Goal: Task Accomplishment & Management: Complete application form

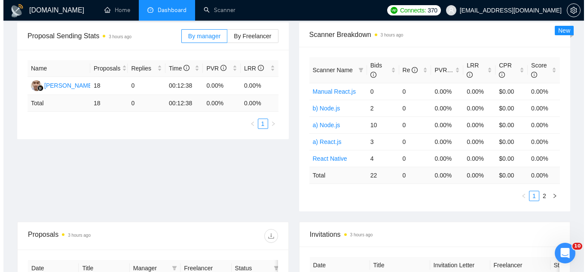
scroll to position [301, 0]
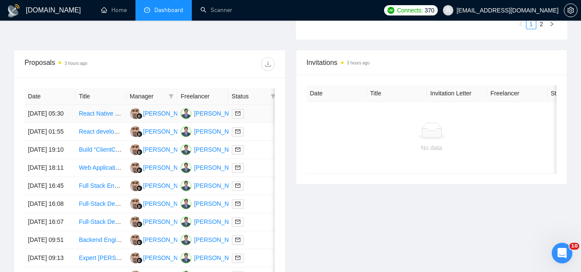
click at [101, 123] on td "React Native Performance Engineer for Scrolling and Swipe Lag Fixes (RN + Web)" at bounding box center [100, 114] width 51 height 18
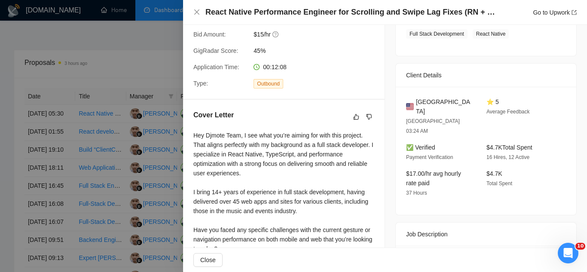
scroll to position [172, 0]
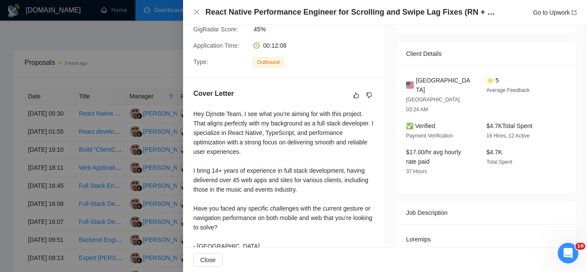
click at [104, 40] on div at bounding box center [293, 136] width 587 height 272
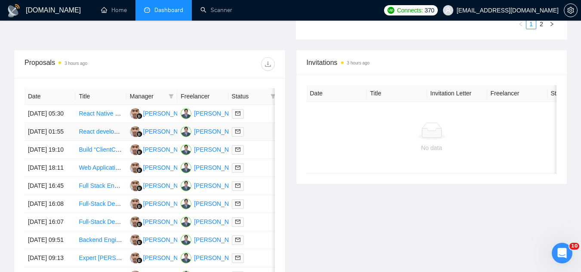
click at [104, 141] on td "React developer - AI driven productivity application" at bounding box center [100, 132] width 51 height 18
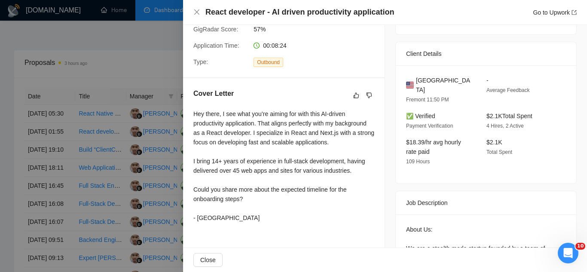
click at [152, 55] on div at bounding box center [293, 136] width 587 height 272
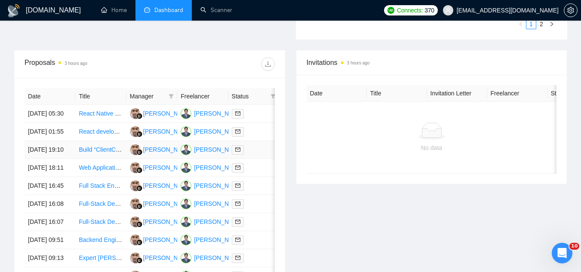
click at [109, 159] on td "Build “ClientConnect” – A Next.js CRM Dashboard for Freelancers and Agencies" at bounding box center [100, 150] width 51 height 18
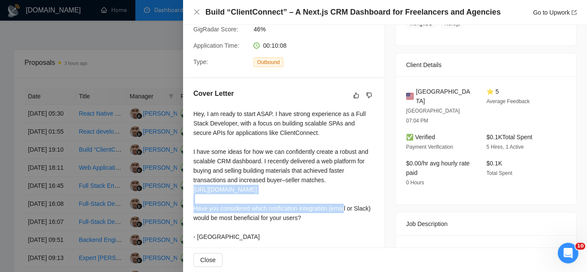
drag, startPoint x: 193, startPoint y: 189, endPoint x: 266, endPoint y: 202, distance: 73.4
click at [266, 202] on div "Hey, I am ready to start ASAP. I have strong experience as a Full Stack Develop…" at bounding box center [283, 175] width 181 height 132
copy div "https://www.upwork.com/freelancers/~01a3fc6f04ef80fb34?p=1957421783144333312"
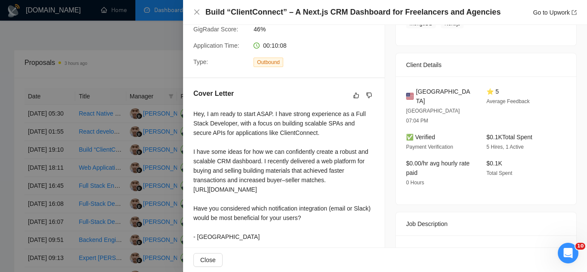
click at [168, 159] on div at bounding box center [293, 136] width 587 height 272
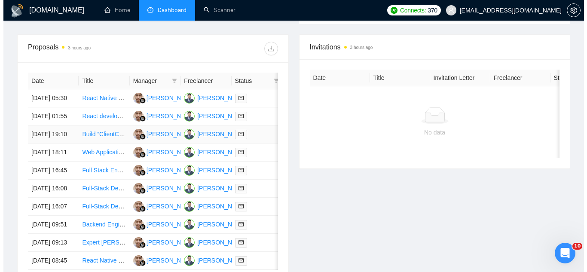
scroll to position [344, 0]
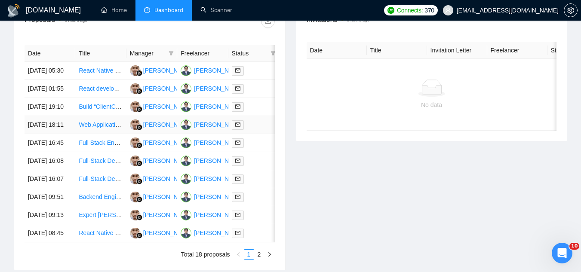
click at [107, 134] on td "Web Application Development from Excel Model" at bounding box center [100, 125] width 51 height 18
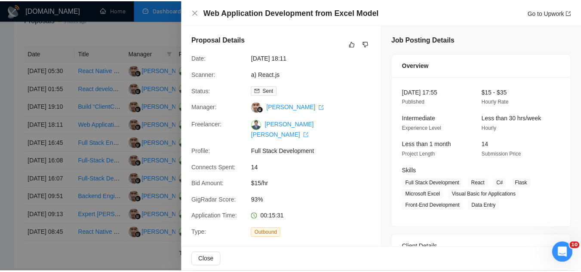
scroll to position [0, 0]
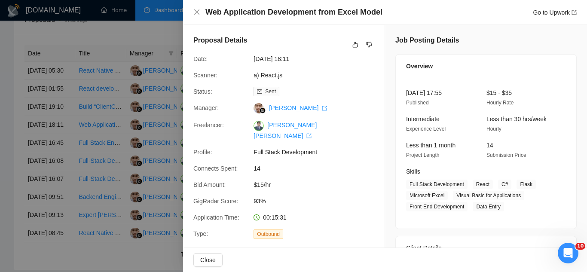
click at [123, 91] on div at bounding box center [293, 136] width 587 height 272
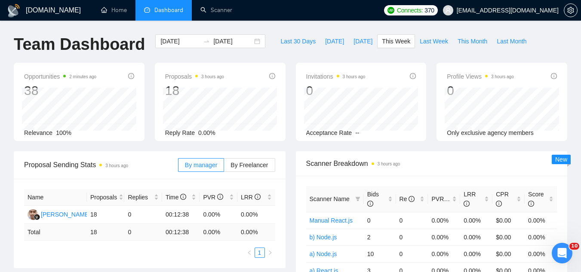
click at [493, 5] on span "[EMAIL_ADDRESS][DOMAIN_NAME]" at bounding box center [501, 11] width 126 height 28
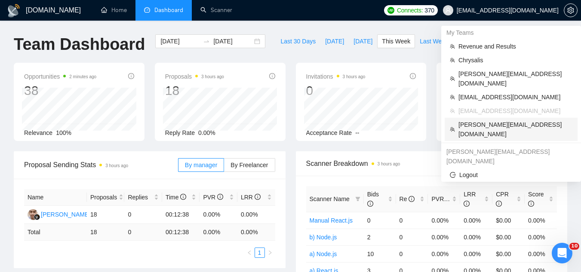
click at [489, 120] on span "[PERSON_NAME][EMAIL_ADDRESS][DOMAIN_NAME]" at bounding box center [515, 129] width 114 height 19
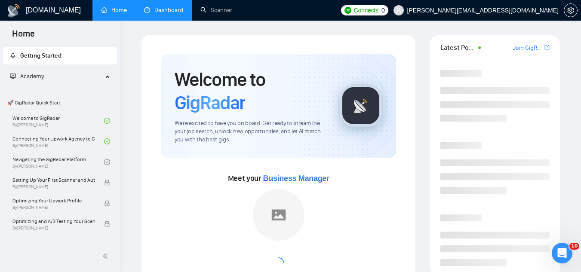
click at [170, 14] on link "Dashboard" at bounding box center [163, 9] width 39 height 7
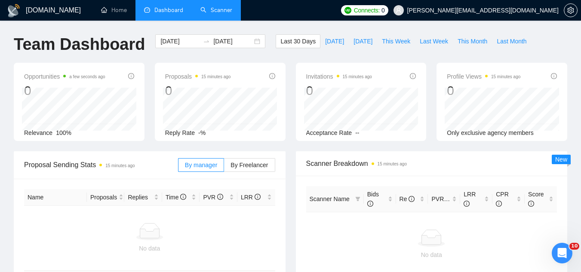
click at [217, 12] on link "Scanner" at bounding box center [216, 9] width 32 height 7
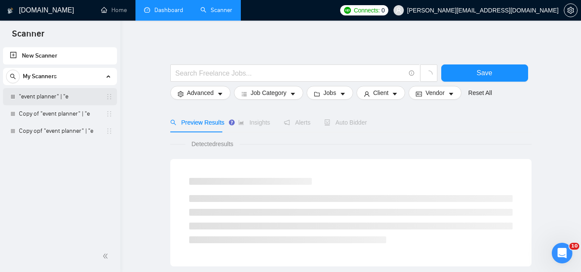
click at [65, 101] on link ""event planner" | "e" at bounding box center [60, 96] width 82 height 17
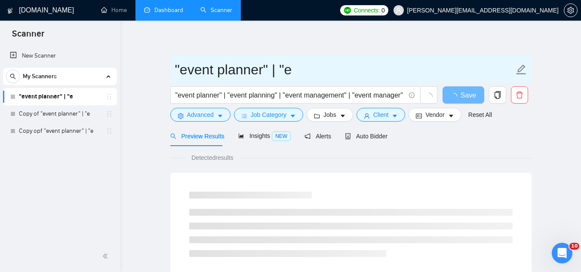
click at [306, 67] on input ""event planner" | "e" at bounding box center [344, 69] width 339 height 21
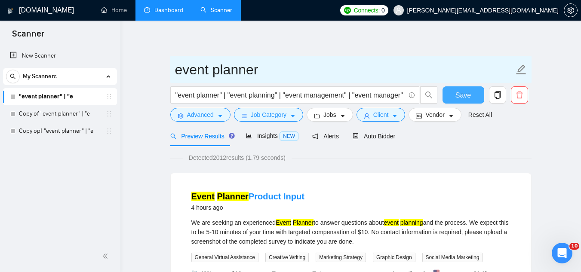
type input "event planner"
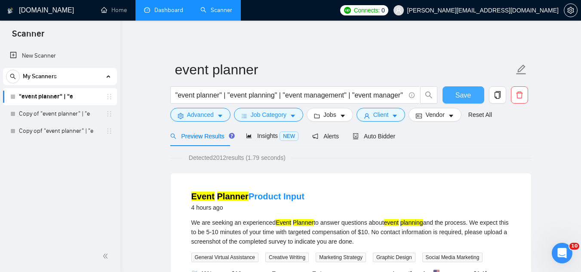
click at [467, 95] on span "Save" at bounding box center [462, 95] width 15 height 11
click at [375, 137] on span "Auto Bidder" at bounding box center [373, 136] width 43 height 7
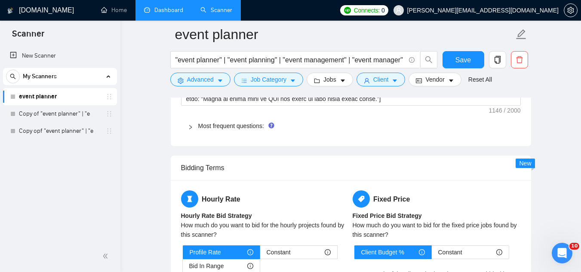
scroll to position [1375, 0]
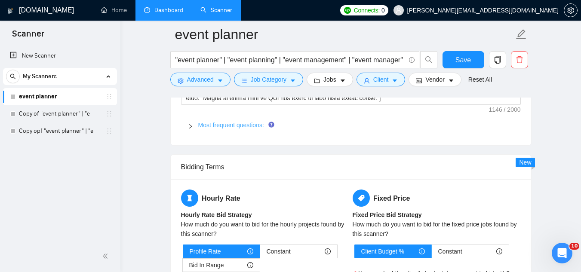
click at [224, 127] on link "Most frequent questions:" at bounding box center [231, 125] width 66 height 7
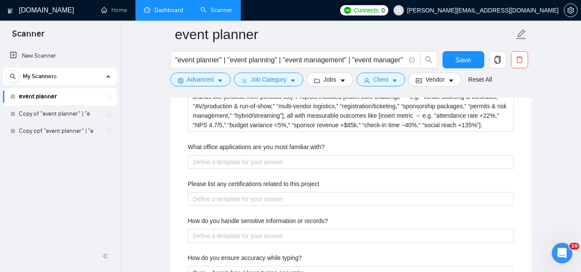
scroll to position [1461, 0]
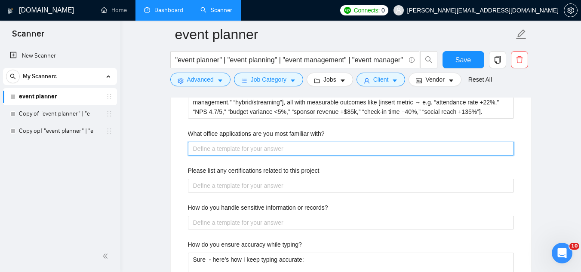
click at [240, 147] on with\? "What office applications are you most familiar with?" at bounding box center [351, 149] width 326 height 14
paste with\? "Microsoft Office Suite (Outlook, Teams, OneDrive, SharePoint, Word, PowerPoint,…"
type with\? "Microsoft Office Suite (Outlook, Teams, OneDrive, SharePoint, Word, PowerPoint,…"
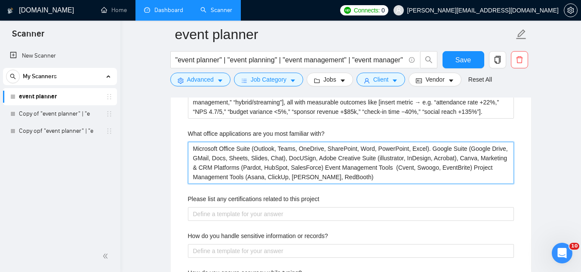
drag, startPoint x: 422, startPoint y: 146, endPoint x: 438, endPoint y: 139, distance: 17.5
click at [423, 146] on with\? "Microsoft Office Suite (Outlook, Teams, OneDrive, SharePoint, Word, PowerPoint,…" at bounding box center [351, 163] width 326 height 42
type with\? "Microsoft Office Suite (Outlook, Teams, OneDrive, SharePoint, Word, PowerPoint,…"
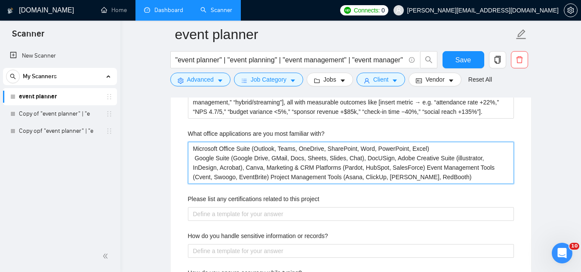
type with\? "Microsoft Office Suite (Outlook, Teams, OneDrive, SharePoint, Word, PowerPoint,…"
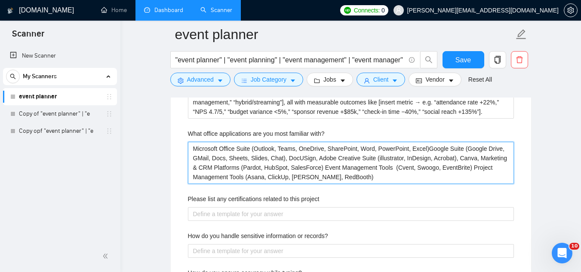
type with\? "Microsoft Office Suite (Outlook, Teams, OneDrive, SharePoint, Word, PowerPoint,…"
click at [315, 170] on with\? "Microsoft Office Suite (Outlook, Teams, OneDrive, SharePoint, Word, PowerPoint,…" at bounding box center [351, 163] width 326 height 42
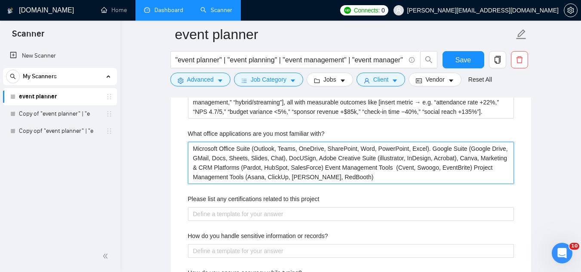
type with\? "Microsoft Office Suite (Outlook, Teams, OneDrive, SharePoint, Word, PowerPoint,…"
click at [338, 177] on with\? "Microsoft Office Suite (Outlook, Teams, OneDrive, SharePoint, Word, PowerPoint,…" at bounding box center [351, 163] width 326 height 42
type with\? "Microsoft Office Suite (Outlook, Teams, OneDrive, SharePoint, Word, PowerPoint,…"
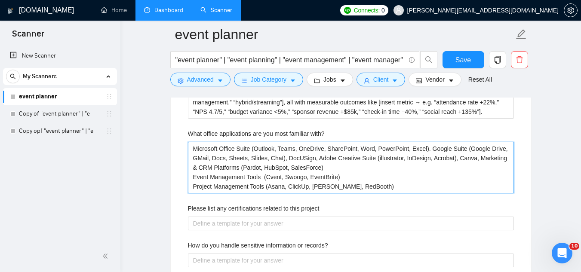
drag, startPoint x: 425, startPoint y: 149, endPoint x: 437, endPoint y: 142, distance: 13.7
click at [426, 149] on with\? "Microsoft Office Suite (Outlook, Teams, OneDrive, SharePoint, Word, PowerPoint,…" at bounding box center [351, 168] width 326 height 52
type with\? "Microsoft Office Suite (Outlook, Teams, OneDrive, SharePoint, Word, PowerPoint,…"
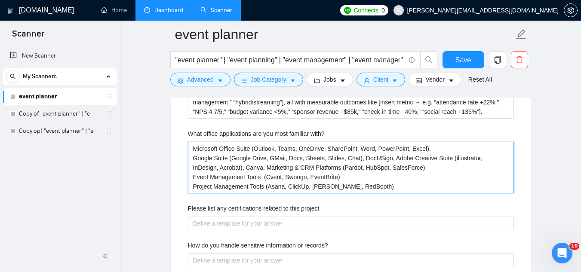
click at [359, 156] on with\? "Microsoft Office Suite (Outlook, Teams, OneDrive, SharePoint, Word, PowerPoint,…" at bounding box center [351, 168] width 326 height 52
type with\? "Microsoft Office Suite (Outlook, Teams, OneDrive, SharePoint, Word, PowerPoint,…"
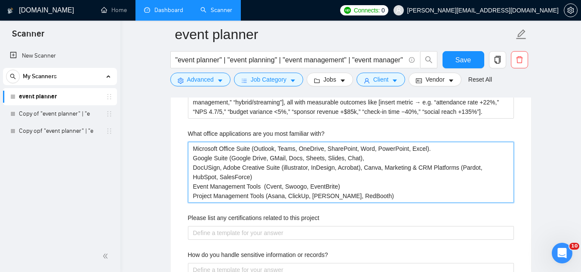
click at [223, 165] on with\? "Microsoft Office Suite (Outlook, Teams, OneDrive, SharePoint, Word, PowerPoint,…" at bounding box center [351, 172] width 326 height 61
type with\? "Microsoft Office Suite (Outlook, Teams, OneDrive, SharePoint, Word, PowerPoint,…"
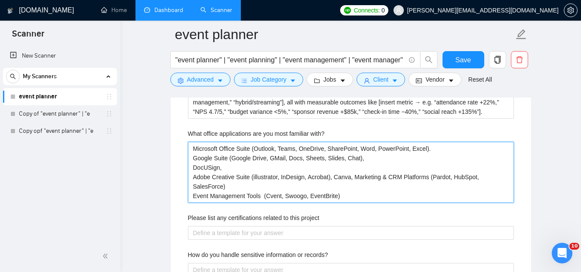
click at [352, 176] on with\? "Microsoft Office Suite (Outlook, Teams, OneDrive, SharePoint, Word, PowerPoint,…" at bounding box center [351, 172] width 326 height 61
type with\? "Microsoft Office Suite (Outlook, Teams, OneDrive, SharePoint, Word, PowerPoint,…"
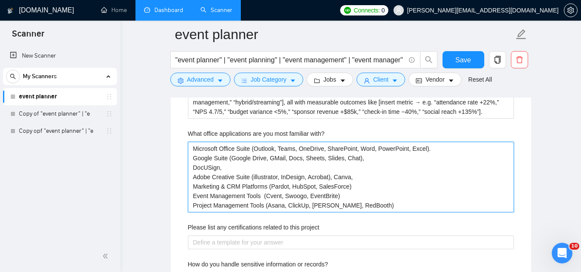
click at [374, 154] on with\? "Microsoft Office Suite (Outlook, Teams, OneDrive, SharePoint, Word, PowerPoint,…" at bounding box center [351, 177] width 326 height 70
type with\? "Microsoft Office Suite (Outlook, Teams, OneDrive, SharePoint, Word, PowerPoint,…"
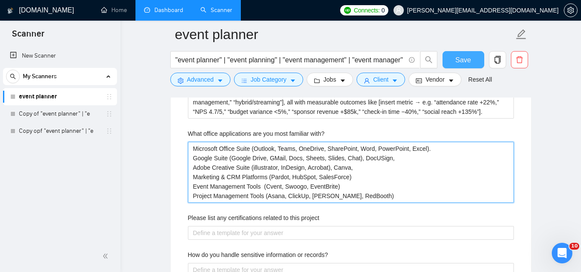
type with\? "Microsoft Office Suite (Outlook, Teams, OneDrive, SharePoint, Word, PowerPoint,…"
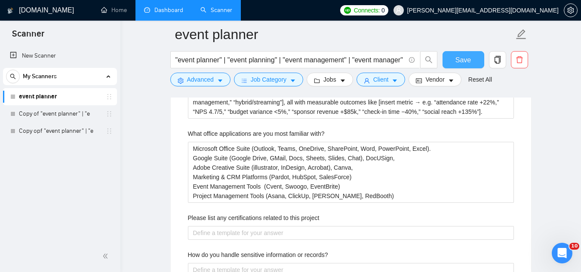
click at [451, 66] on button "Save" at bounding box center [463, 59] width 42 height 17
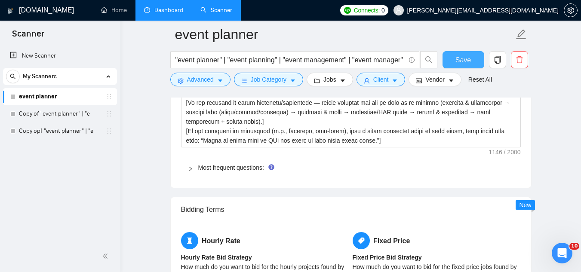
scroll to position [1332, 0]
click at [221, 170] on link "Most frequent questions:" at bounding box center [231, 168] width 66 height 7
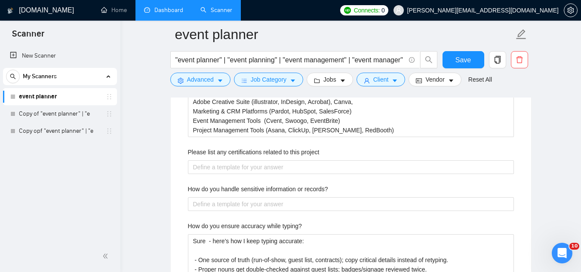
scroll to position [1547, 0]
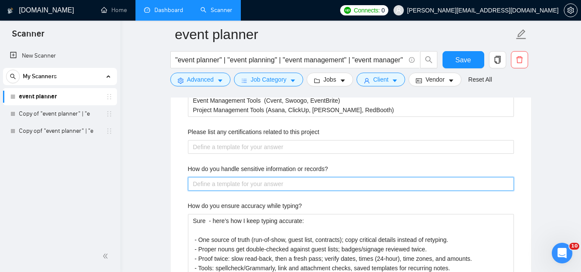
click at [229, 187] on records\? "How do you handle sensitive information or records?" at bounding box center [351, 184] width 326 height 14
paste records\? "I treat sensitive information with the same rigor I would financial data access…"
type records\? "I treat sensitive information with the same rigor I would financial data access…"
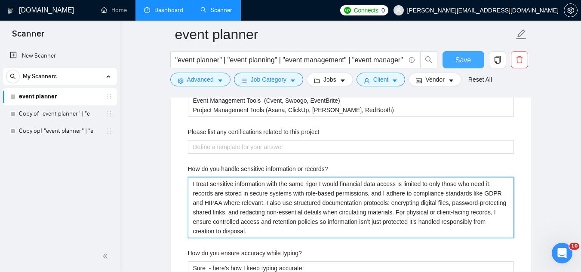
type records\? "I treat sensitive information with the same rigor I would financial data access…"
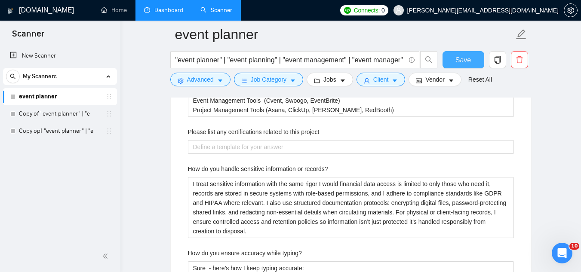
click at [455, 62] on button "Save" at bounding box center [463, 59] width 42 height 17
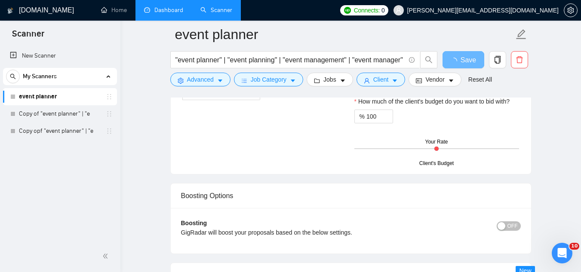
click at [476, 253] on div "Boosting GigRadar will boost your proposals based on the below settings. OFF Bo…" at bounding box center [351, 231] width 360 height 46
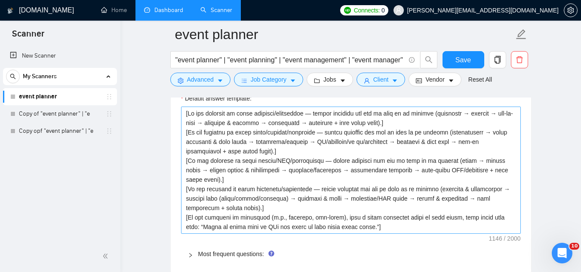
scroll to position [1332, 0]
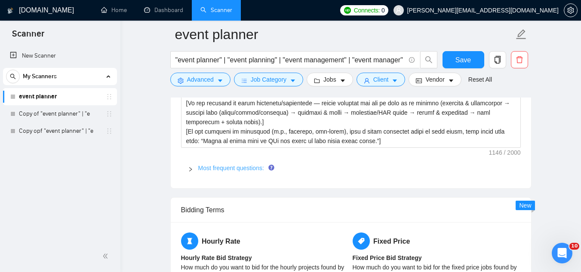
click at [239, 170] on link "Most frequent questions:" at bounding box center [231, 168] width 66 height 7
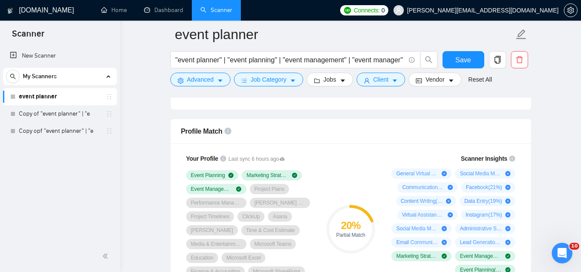
scroll to position [559, 0]
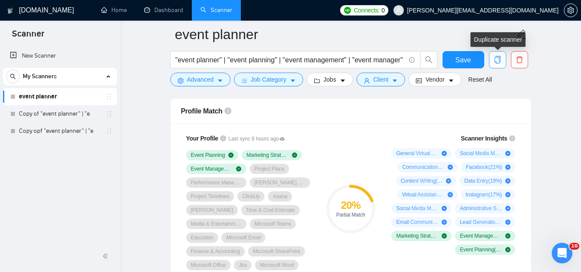
click at [497, 59] on icon "copy" at bounding box center [497, 60] width 8 height 8
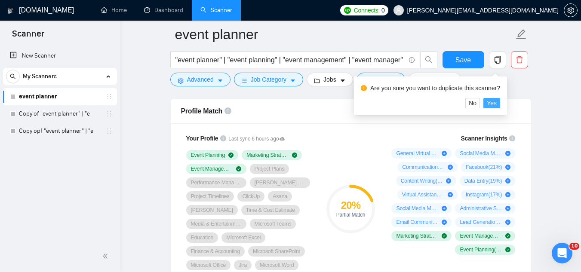
click at [494, 104] on span "Yes" at bounding box center [492, 102] width 10 height 9
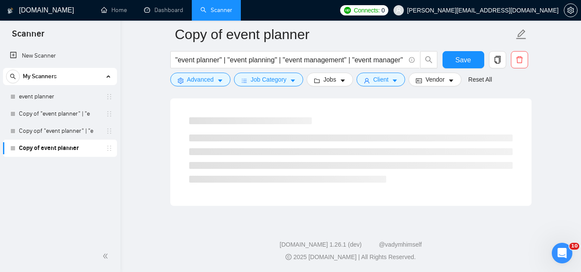
scroll to position [552, 0]
click at [433, 84] on span "Vendor" at bounding box center [434, 79] width 19 height 9
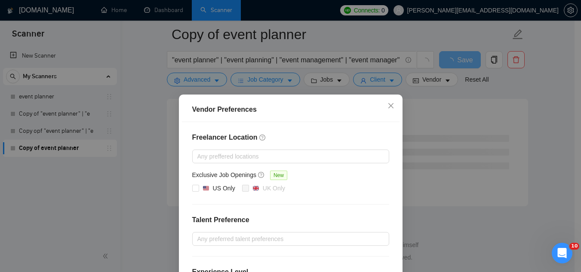
click at [229, 31] on div "Vendor Preferences Freelancer Location Any preffered locations Exclusive Job Op…" at bounding box center [290, 136] width 581 height 272
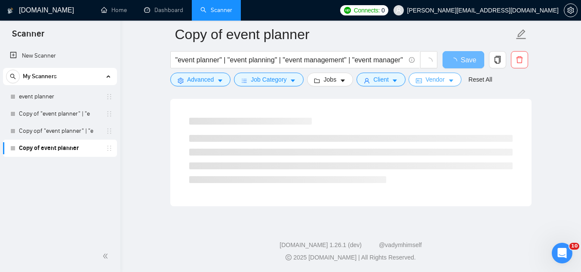
click at [421, 80] on button "Vendor" at bounding box center [434, 80] width 52 height 14
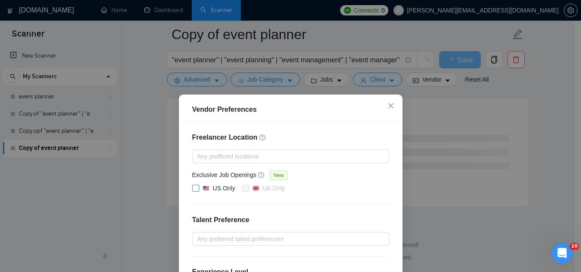
click at [193, 190] on input "US Only" at bounding box center [195, 188] width 6 height 6
checkbox input "true"
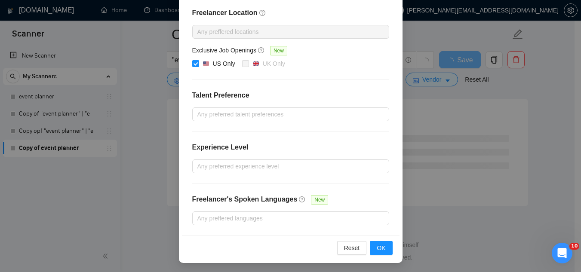
scroll to position [125, 0]
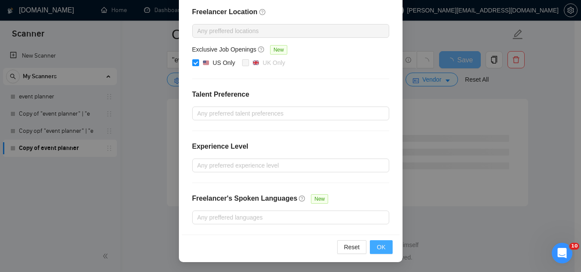
click at [373, 245] on button "OK" at bounding box center [381, 247] width 22 height 14
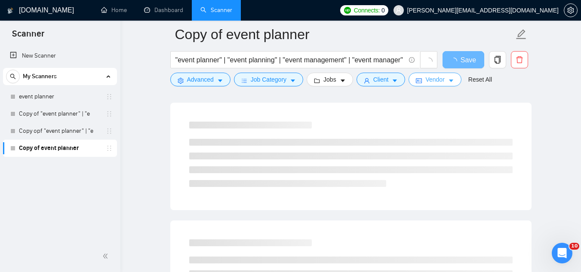
scroll to position [0, 0]
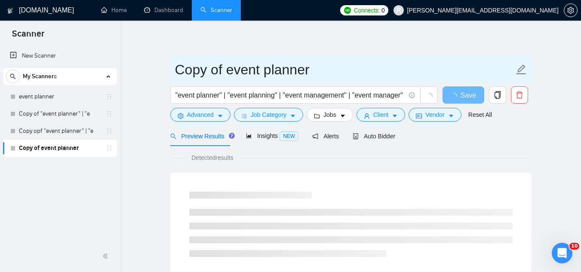
drag, startPoint x: 222, startPoint y: 70, endPoint x: 166, endPoint y: 56, distance: 58.2
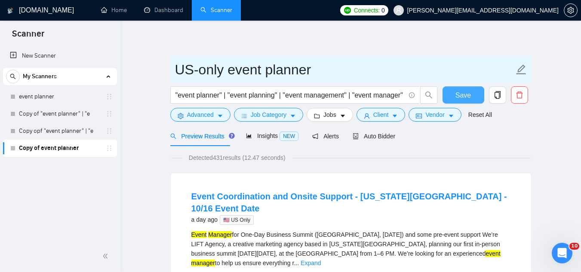
type input "US-only event planner"
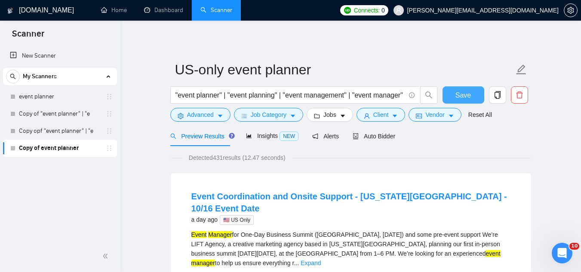
click at [453, 96] on button "Save" at bounding box center [463, 94] width 42 height 17
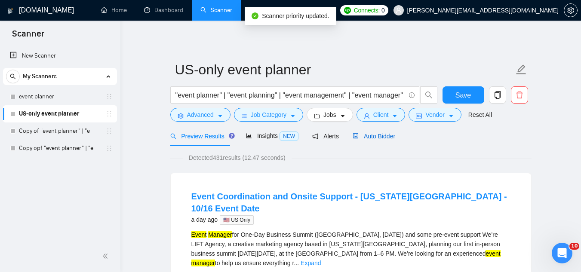
click at [364, 140] on div "Auto Bidder" at bounding box center [373, 136] width 43 height 9
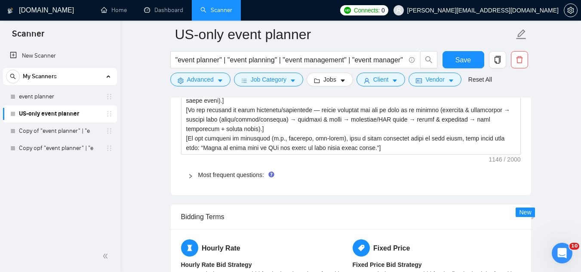
scroll to position [1375, 0]
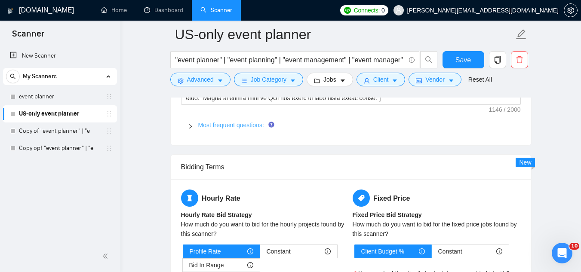
click at [231, 125] on link "Most frequent questions:" at bounding box center [231, 125] width 66 height 7
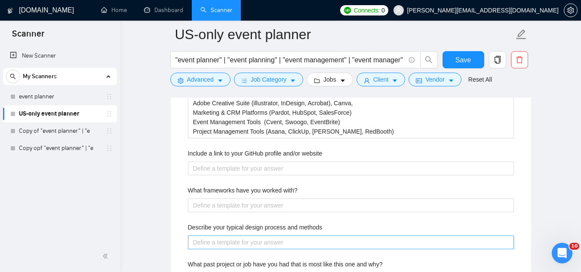
scroll to position [1547, 0]
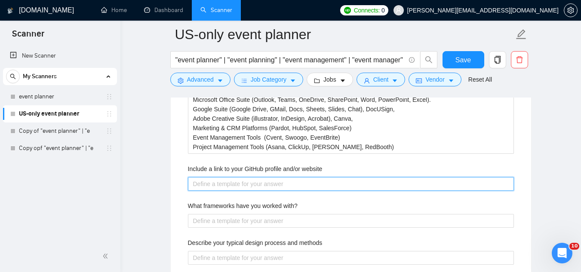
click at [284, 181] on website "Include a link to your GitHub profile and/or website" at bounding box center [351, 184] width 326 height 14
paste website "www.comharevents.com"
type website "www.comharevents.com"
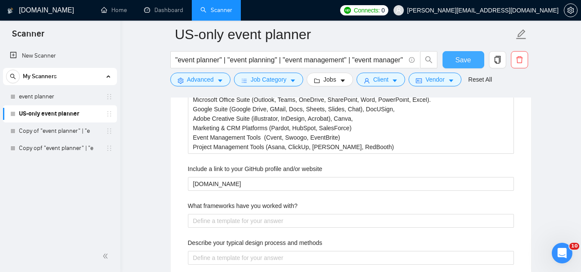
click at [457, 64] on span "Save" at bounding box center [462, 60] width 15 height 11
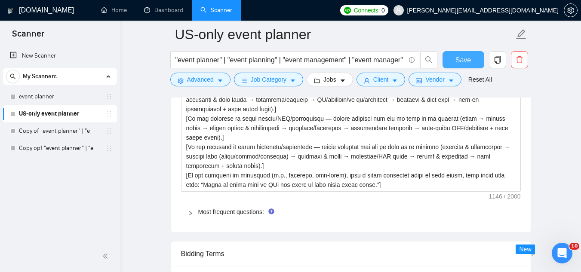
scroll to position [1289, 0]
click at [220, 211] on link "Most frequent questions:" at bounding box center [231, 211] width 66 height 7
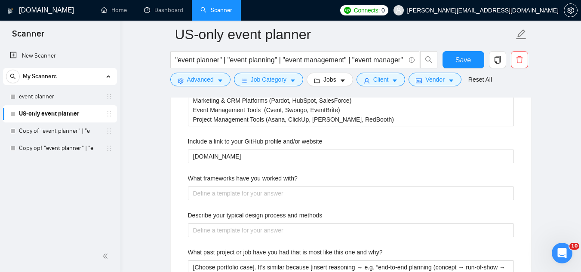
scroll to position [1590, 0]
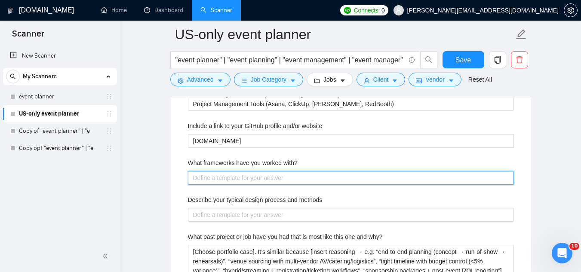
click at [209, 173] on with\? "What frameworks have you worked with?" at bounding box center [351, 178] width 326 height 14
paste with\? "I’ve worked with the RACI framework to define roles and responsibilities across…"
type with\? "I’ve worked with the RACI framework to define roles and responsibilities across…"
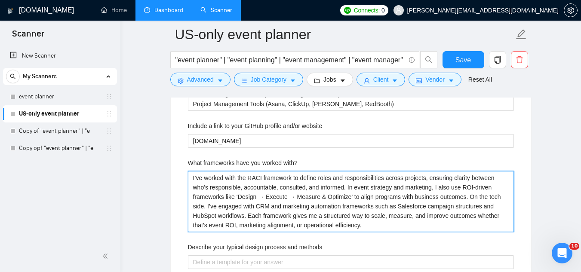
type with\? "I’ve worked with the RACI framework to define roles and responsibilities across…"
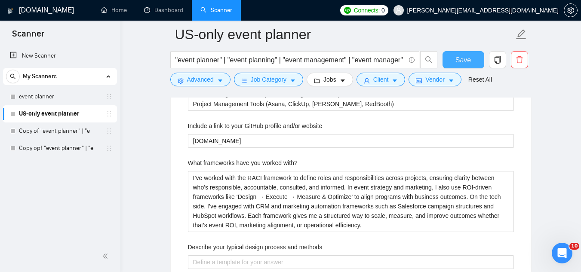
click at [459, 63] on span "Save" at bounding box center [462, 60] width 15 height 11
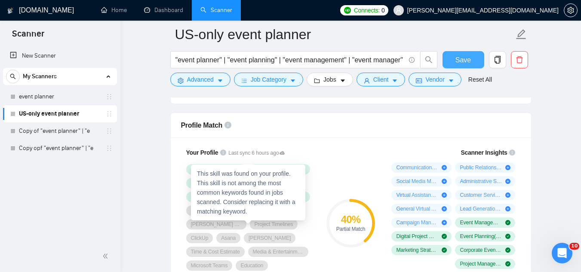
scroll to position [473, 0]
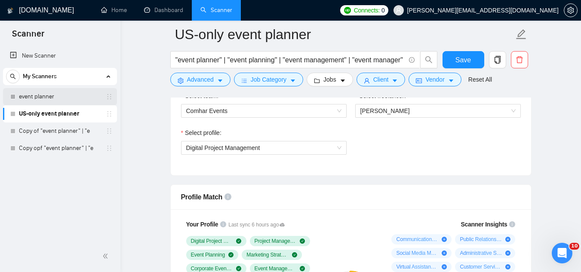
click at [93, 99] on link "event planner" at bounding box center [60, 96] width 82 height 17
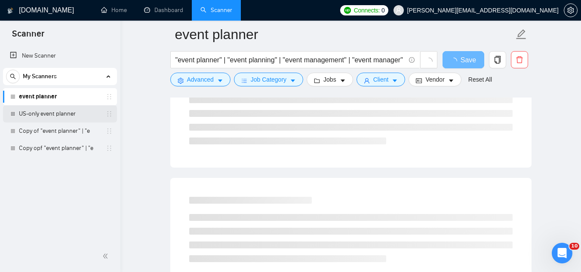
click at [78, 114] on link "US-only event planner" at bounding box center [60, 113] width 82 height 17
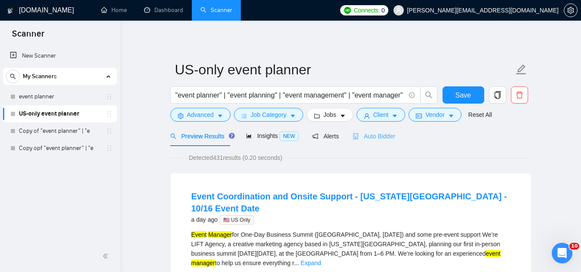
click at [368, 141] on div "Auto Bidder" at bounding box center [373, 136] width 43 height 20
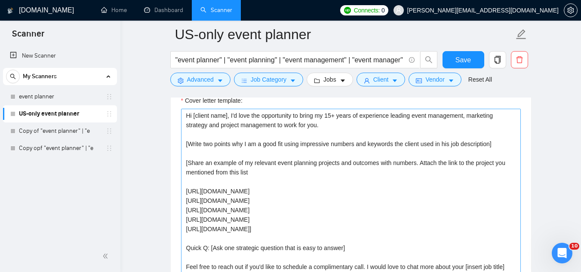
scroll to position [988, 0]
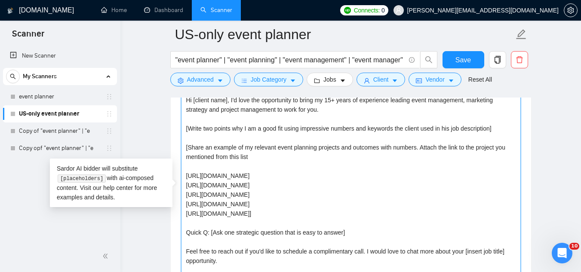
drag, startPoint x: 210, startPoint y: 231, endPoint x: 183, endPoint y: 230, distance: 27.1
click at [183, 230] on textarea "Hi [client name], I'd love the opportunity to bring my 15+ years of experience …" at bounding box center [351, 189] width 340 height 193
click at [222, 202] on textarea "Hi [client name], I'd love the opportunity to bring my 15+ years of experience …" at bounding box center [351, 189] width 340 height 193
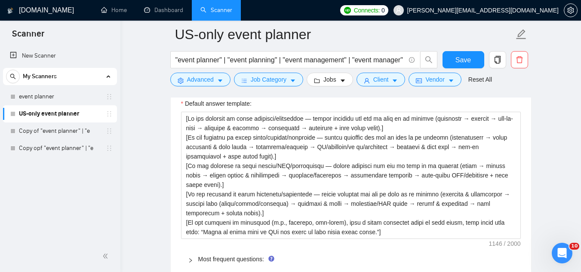
scroll to position [1289, 0]
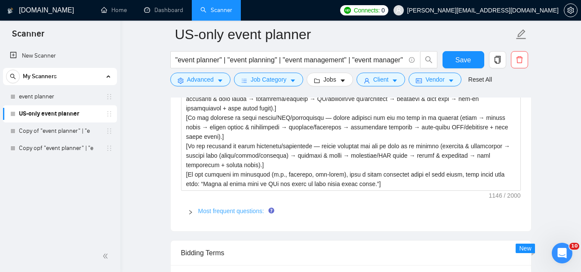
click at [248, 208] on link "Most frequent questions:" at bounding box center [231, 211] width 66 height 7
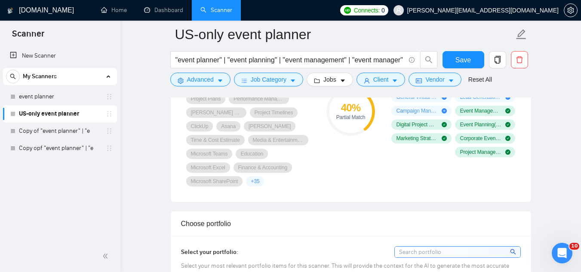
scroll to position [559, 0]
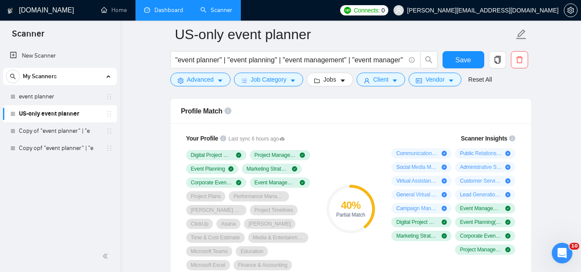
click at [174, 14] on link "Dashboard" at bounding box center [163, 9] width 39 height 7
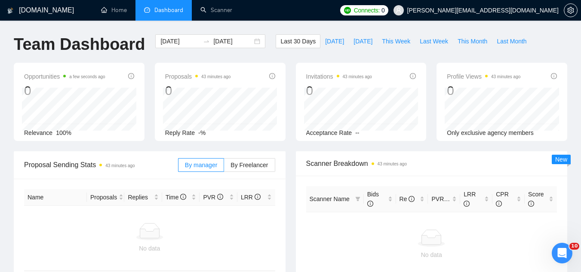
click at [489, 10] on span "[PERSON_NAME][EMAIL_ADDRESS][DOMAIN_NAME]" at bounding box center [482, 10] width 151 height 0
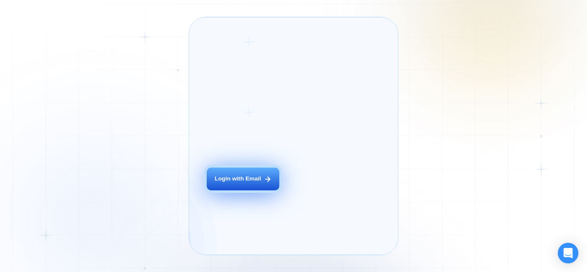
click at [277, 194] on div "Login ‍ Welcome to GigRadar. AI Business Manager for Agencies Login with Email" at bounding box center [252, 136] width 109 height 220
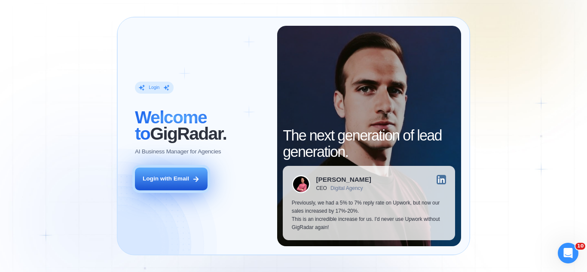
click at [188, 182] on div "Login with Email" at bounding box center [166, 179] width 46 height 8
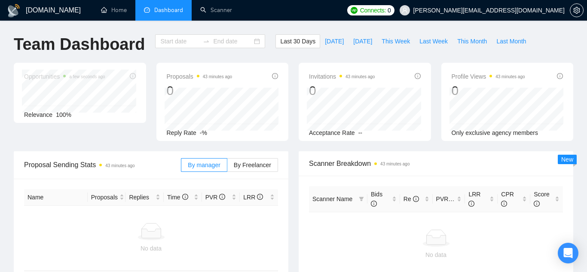
type input "[DATE]"
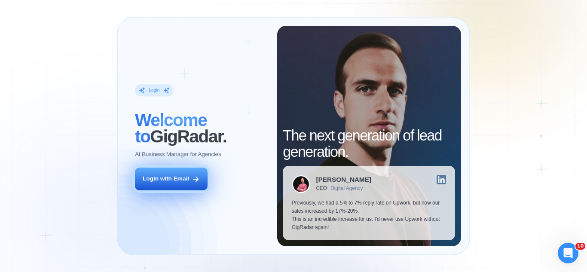
click at [185, 181] on div "Login with Email" at bounding box center [166, 179] width 46 height 8
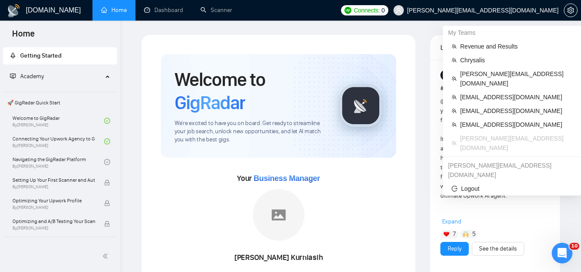
click at [469, 15] on span "[PERSON_NAME][EMAIL_ADDRESS][DOMAIN_NAME]" at bounding box center [475, 11] width 175 height 28
click at [486, 106] on span "[EMAIL_ADDRESS][DOMAIN_NAME]" at bounding box center [516, 110] width 112 height 9
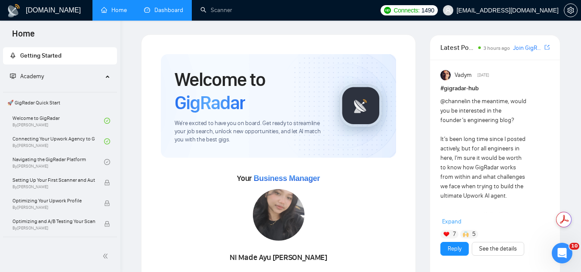
click at [162, 6] on link "Dashboard" at bounding box center [163, 9] width 39 height 7
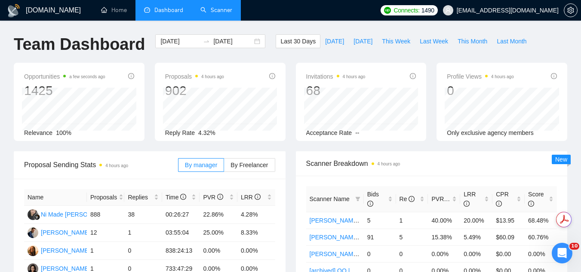
click at [227, 10] on link "Scanner" at bounding box center [216, 9] width 32 height 7
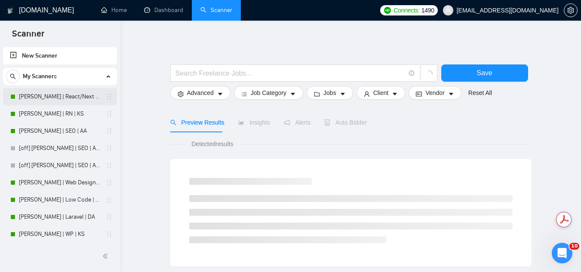
click at [64, 101] on link "[PERSON_NAME] | React/Next | KS" at bounding box center [60, 96] width 82 height 17
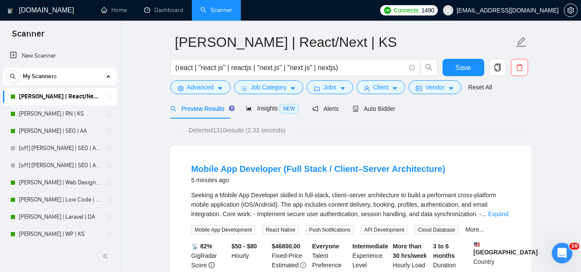
scroll to position [43, 0]
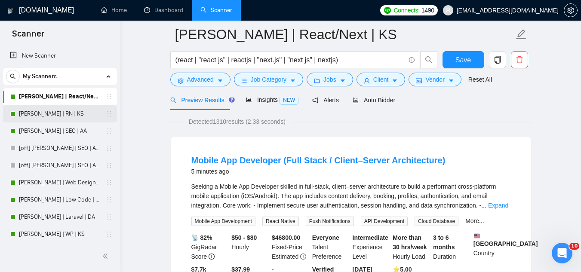
click at [57, 116] on link "[PERSON_NAME] | RN | KS" at bounding box center [60, 113] width 82 height 17
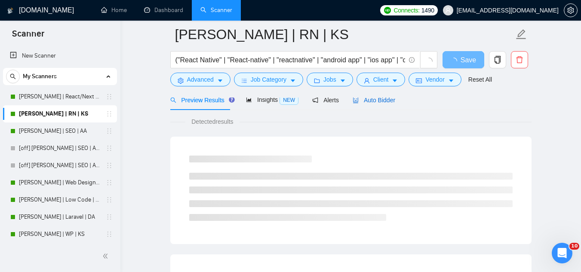
click at [371, 100] on span "Auto Bidder" at bounding box center [373, 100] width 43 height 7
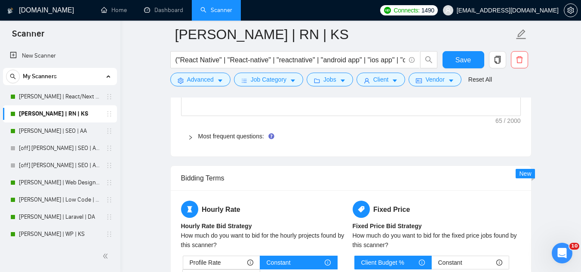
scroll to position [1332, 0]
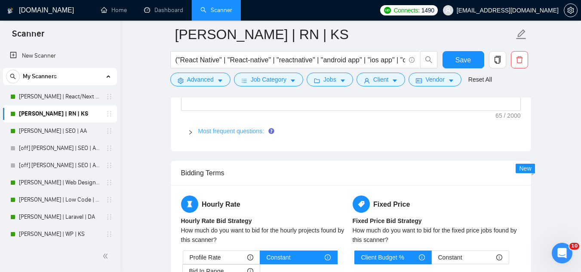
click at [214, 131] on link "Most frequent questions:" at bounding box center [231, 131] width 66 height 7
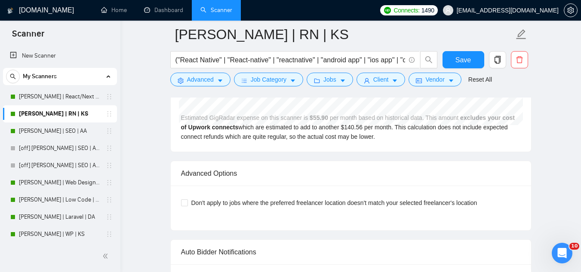
scroll to position [2235, 0]
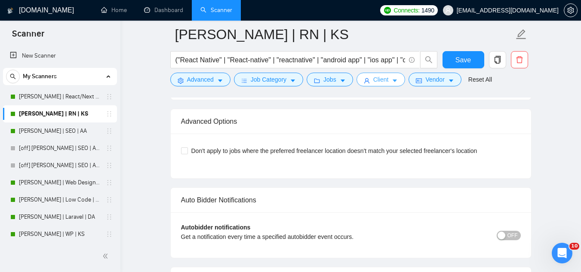
click at [370, 78] on button "Client" at bounding box center [380, 80] width 49 height 14
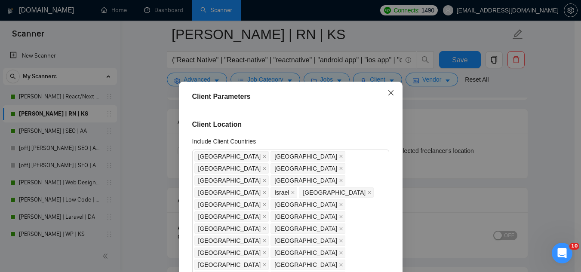
click at [388, 95] on icon "close" at bounding box center [390, 92] width 7 height 7
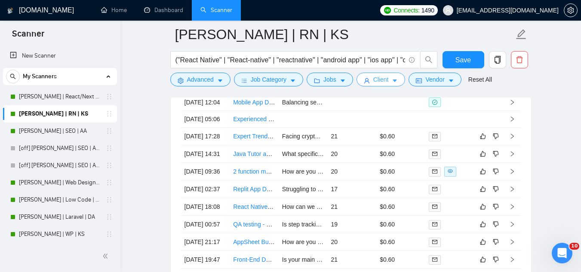
scroll to position [2450, 0]
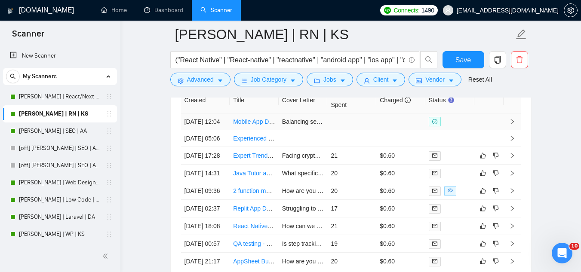
click at [291, 130] on td "Balancing secure authentication with smooth UX is tough—what’s your biggest cha…" at bounding box center [302, 121] width 49 height 17
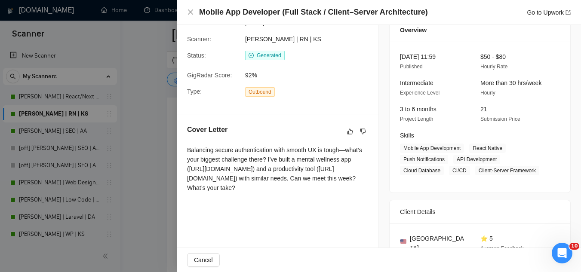
scroll to position [86, 0]
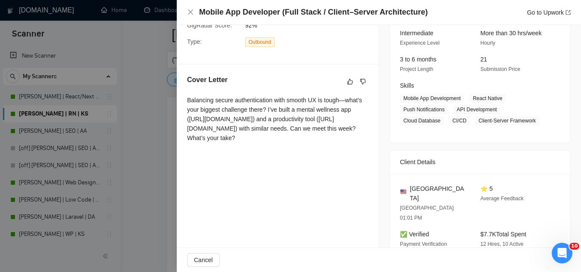
click at [158, 212] on div at bounding box center [290, 136] width 581 height 272
